Goal: Navigation & Orientation: Understand site structure

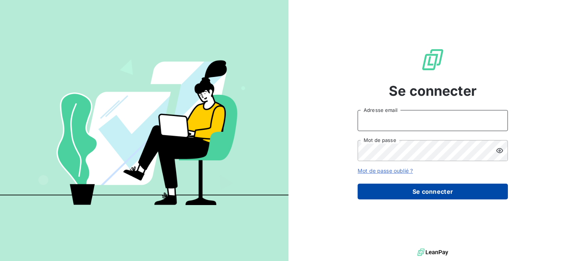
type input "[PERSON_NAME][EMAIL_ADDRESS][DOMAIN_NAME]"
click at [410, 191] on button "Se connecter" at bounding box center [432, 192] width 150 height 16
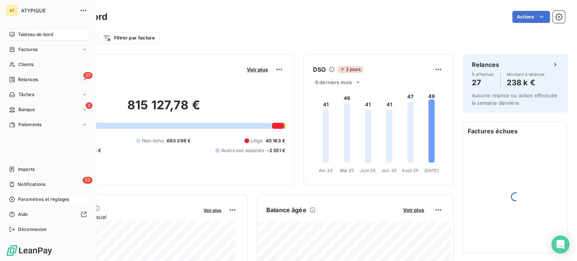
click at [28, 199] on span "Paramètres et réglages" at bounding box center [43, 199] width 51 height 7
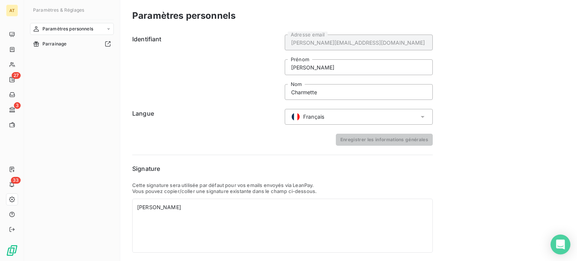
click at [563, 242] on icon "Open Intercom Messenger" at bounding box center [559, 244] width 9 height 10
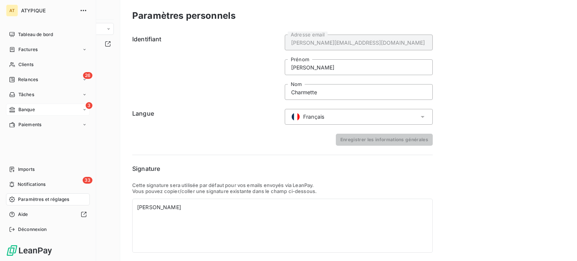
click at [31, 106] on span "Banque" at bounding box center [26, 109] width 17 height 7
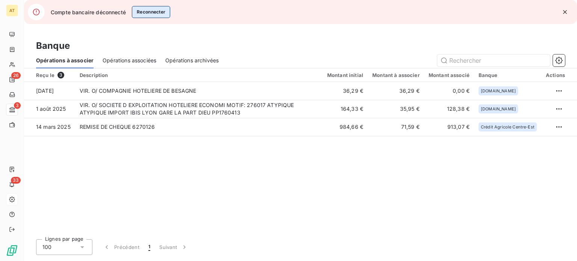
click at [165, 11] on button "Reconnecter" at bounding box center [151, 12] width 39 height 12
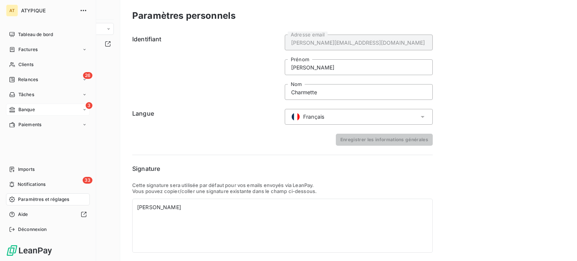
click at [30, 202] on span "Paramètres et réglages" at bounding box center [43, 199] width 51 height 7
click at [29, 212] on div "Aide" at bounding box center [48, 214] width 84 height 12
click at [27, 186] on span "Notifications" at bounding box center [32, 184] width 28 height 7
click at [32, 172] on span "Imports" at bounding box center [26, 169] width 17 height 7
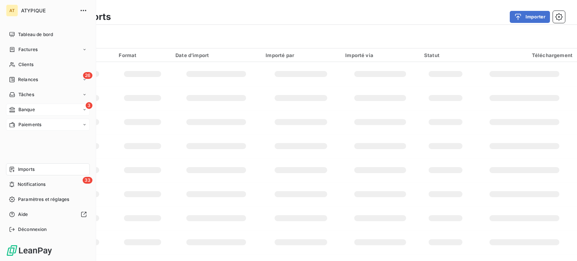
click at [42, 120] on div "Paiements" at bounding box center [48, 125] width 84 height 12
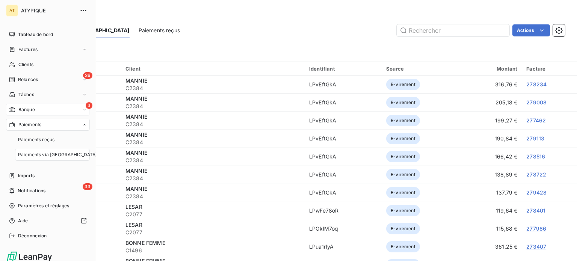
click at [44, 113] on div "3 Banque" at bounding box center [48, 110] width 84 height 12
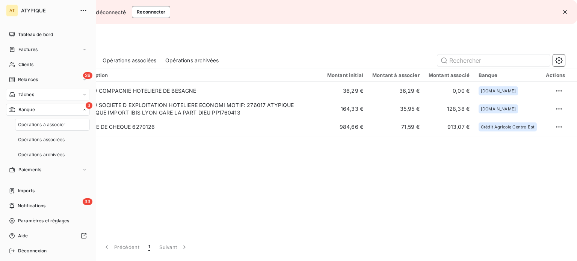
click at [47, 93] on div "Tâches" at bounding box center [48, 95] width 84 height 12
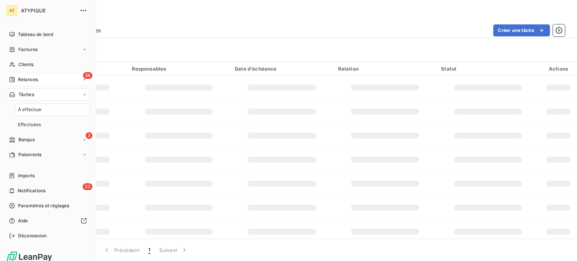
click at [50, 80] on div "26 Relances" at bounding box center [48, 80] width 84 height 12
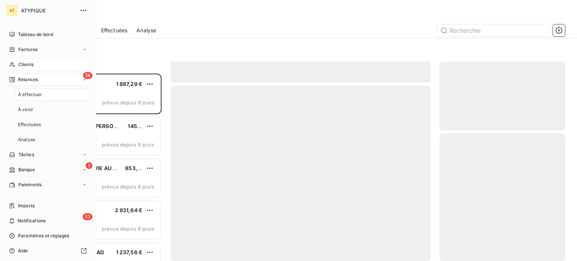
scroll to position [182, 119]
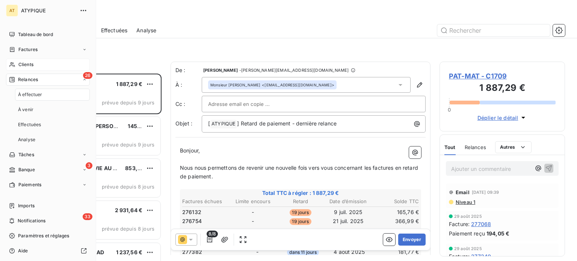
click at [45, 64] on div "Clients" at bounding box center [48, 65] width 84 height 12
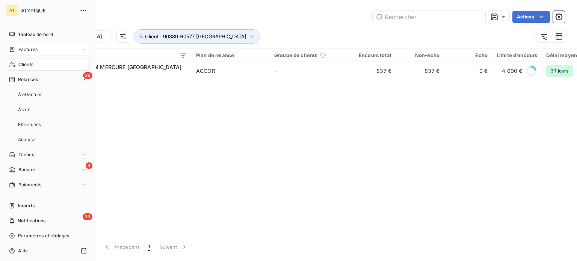
click at [40, 53] on div "Factures" at bounding box center [48, 50] width 84 height 12
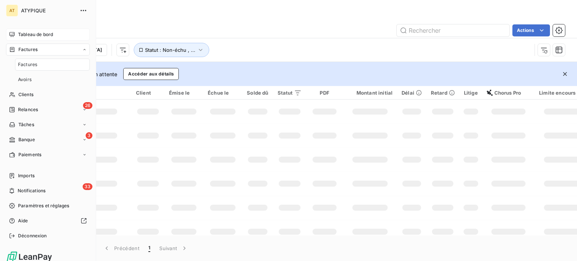
click at [41, 39] on div "Tableau de bord" at bounding box center [48, 35] width 84 height 12
